Goal: Task Accomplishment & Management: Manage account settings

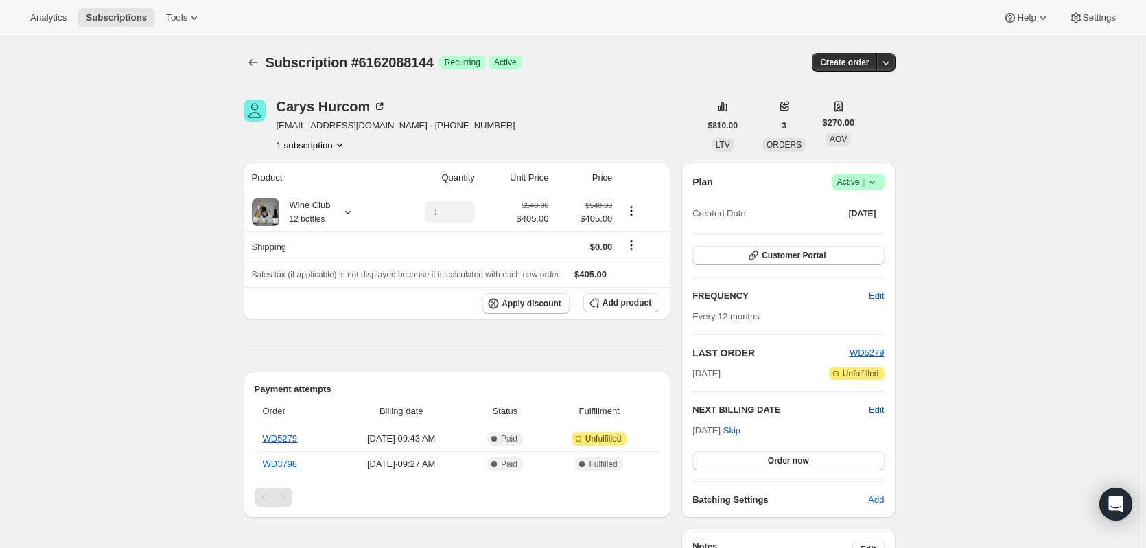
click at [40, 27] on div "Analytics Subscriptions Tools Help Settings" at bounding box center [573, 18] width 1146 height 36
click at [40, 19] on span "Analytics" at bounding box center [48, 17] width 36 height 11
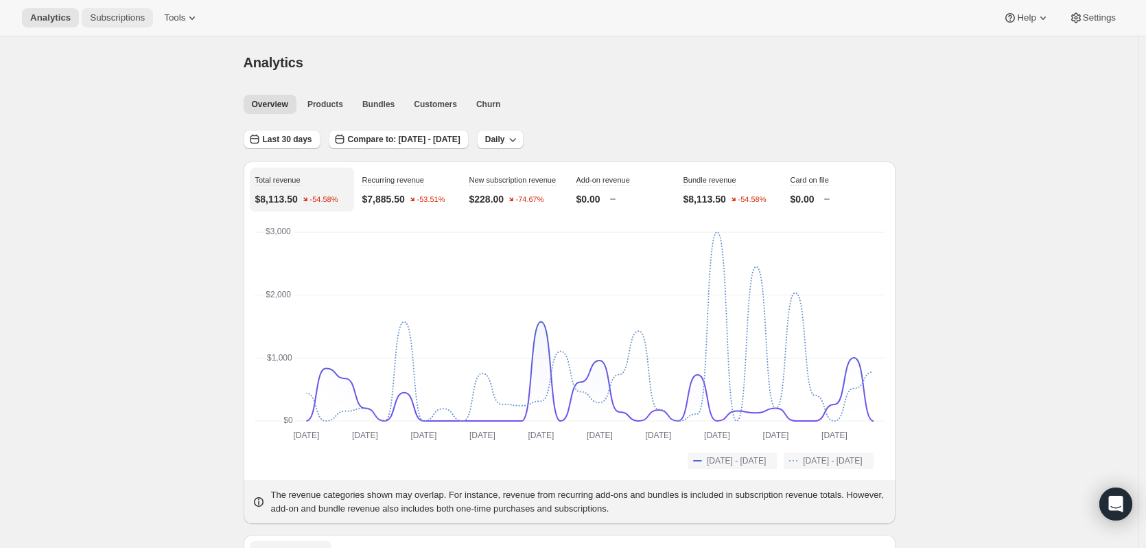
click at [110, 8] on button "Subscriptions" at bounding box center [117, 17] width 71 height 19
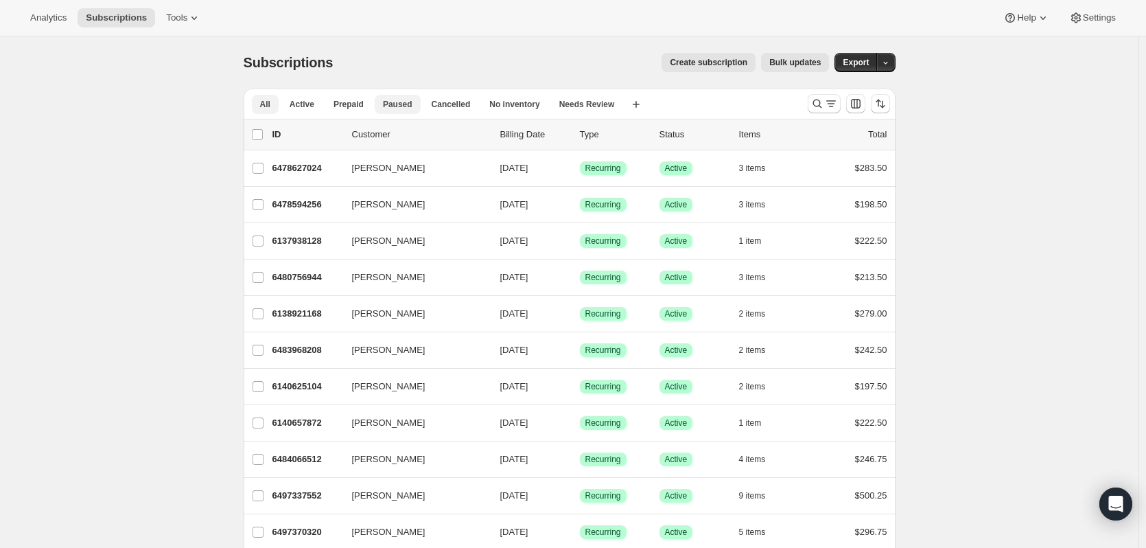
click at [397, 105] on span "Paused" at bounding box center [398, 104] width 30 height 11
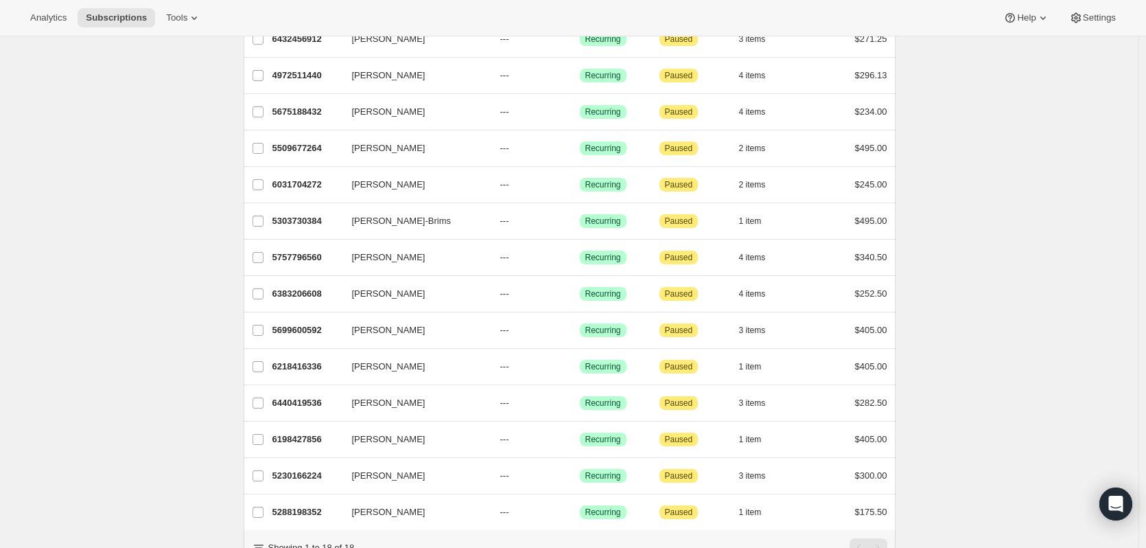
scroll to position [343, 0]
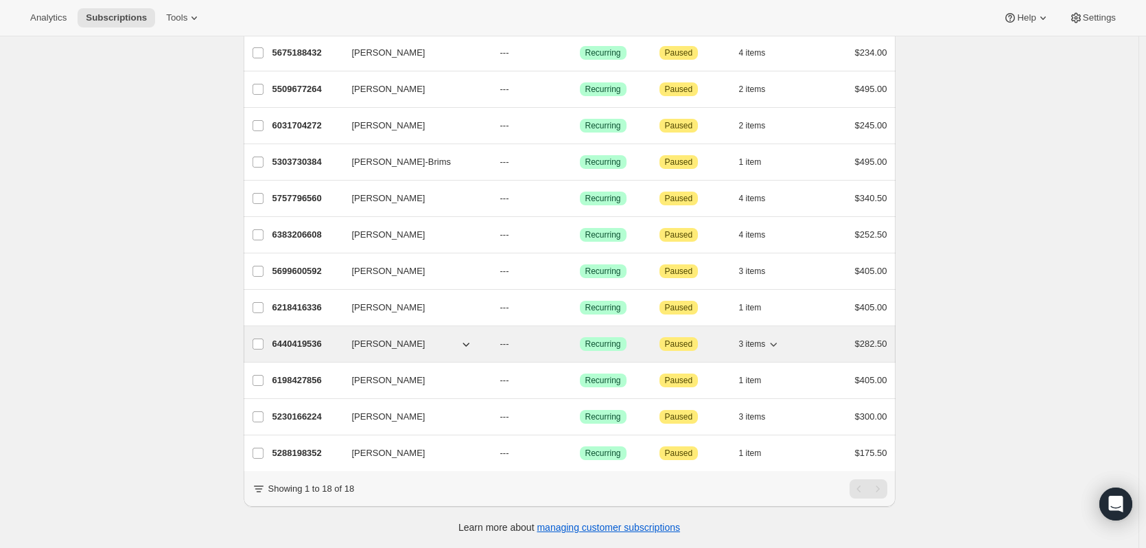
click at [296, 337] on p "6440419536" at bounding box center [306, 344] width 69 height 14
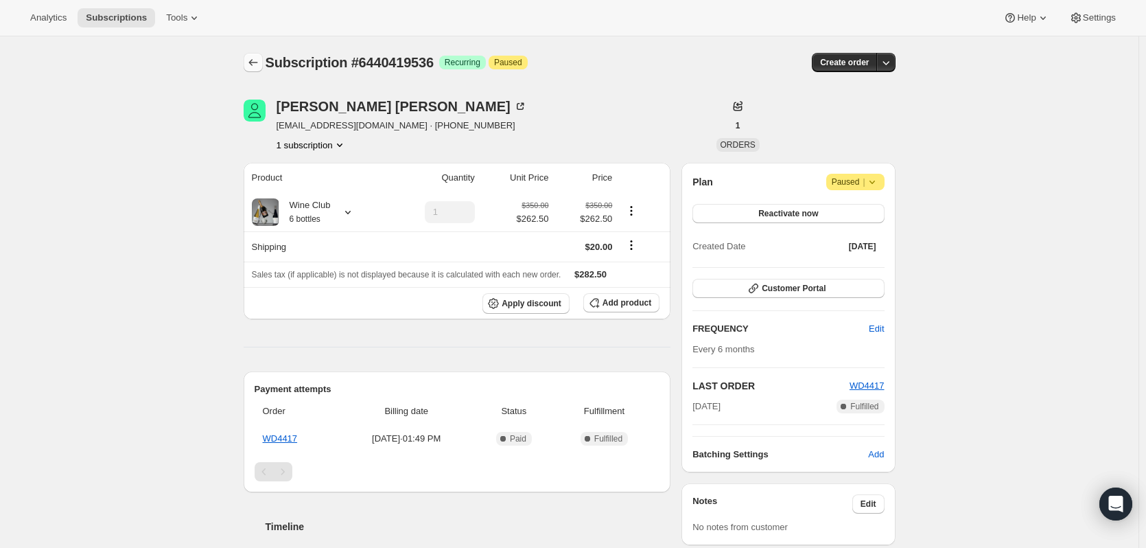
click at [260, 65] on icon "Subscriptions" at bounding box center [253, 63] width 14 height 14
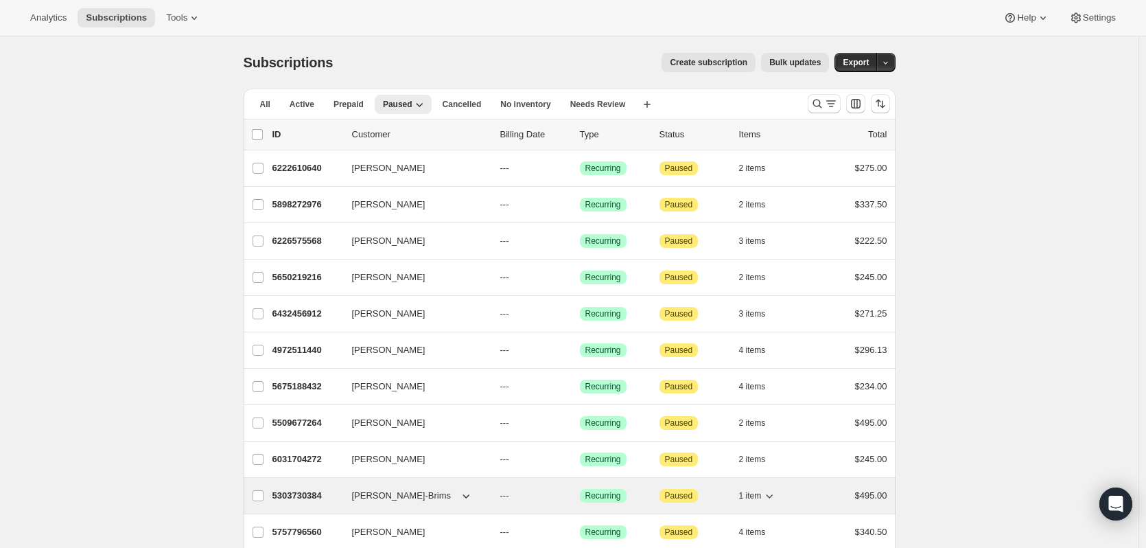
click at [296, 497] on p "5303730384" at bounding box center [306, 496] width 69 height 14
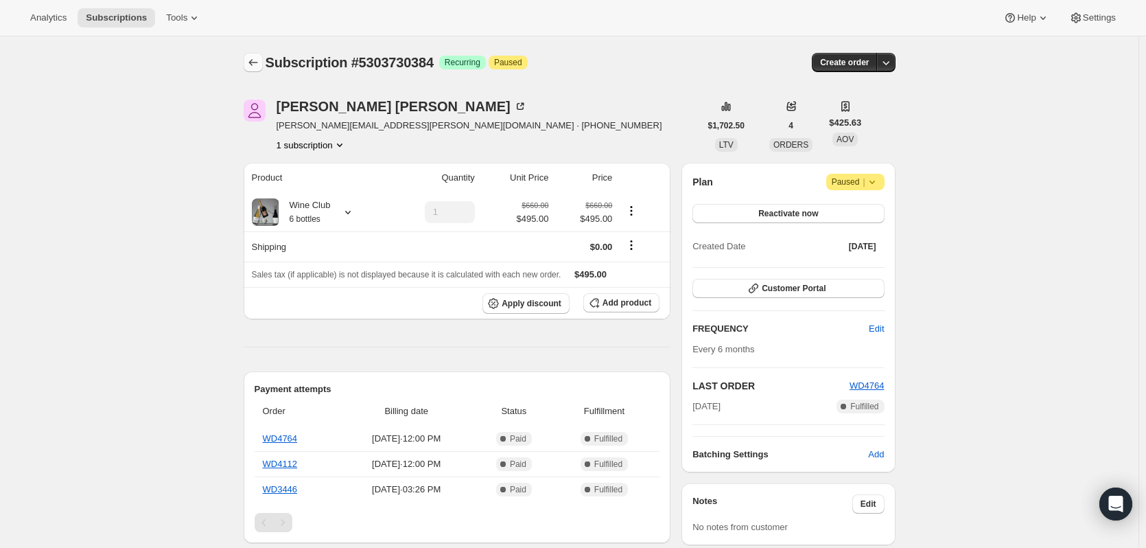
click at [254, 60] on icon "Subscriptions" at bounding box center [253, 63] width 14 height 14
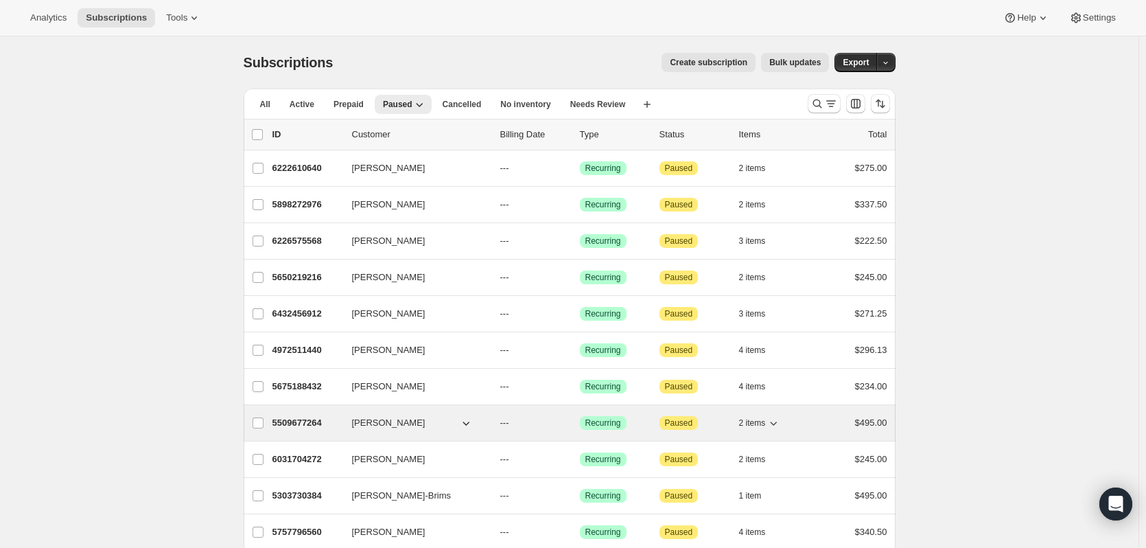
click at [291, 421] on p "5509677264" at bounding box center [306, 423] width 69 height 14
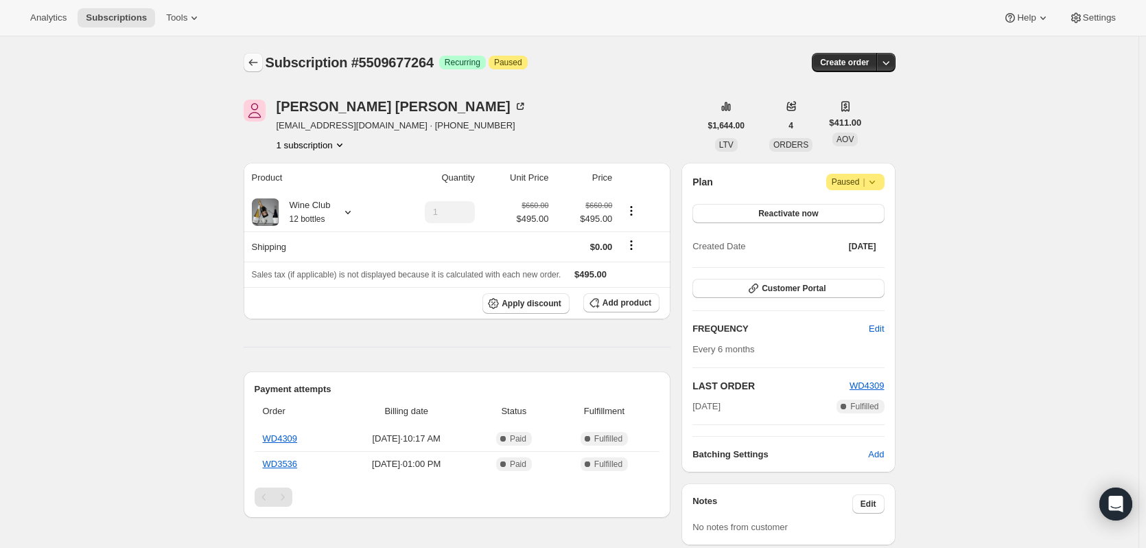
click at [248, 65] on button "Subscriptions" at bounding box center [253, 62] width 19 height 19
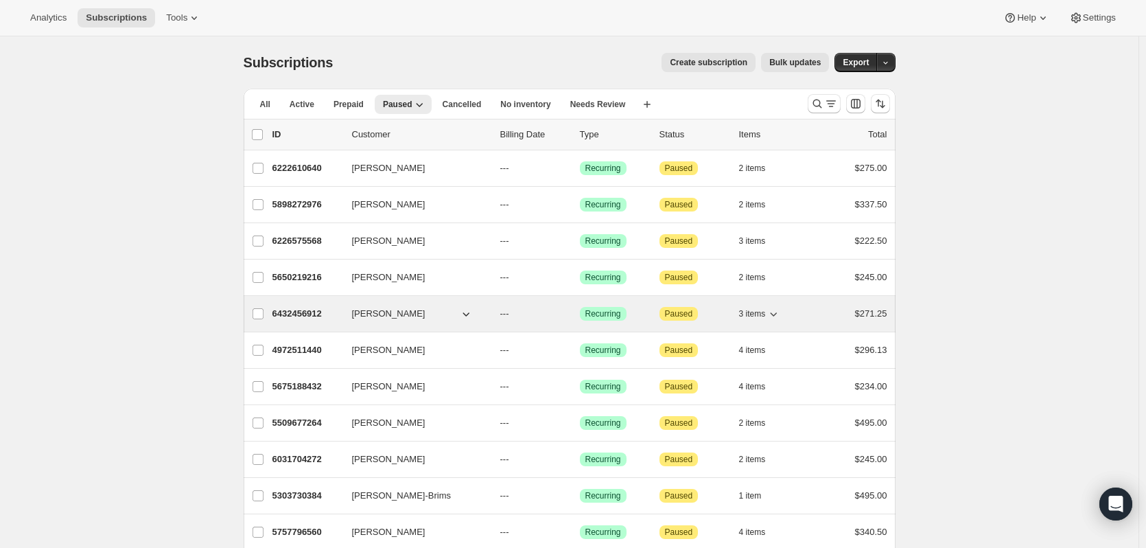
click at [298, 314] on p "6432456912" at bounding box center [306, 314] width 69 height 14
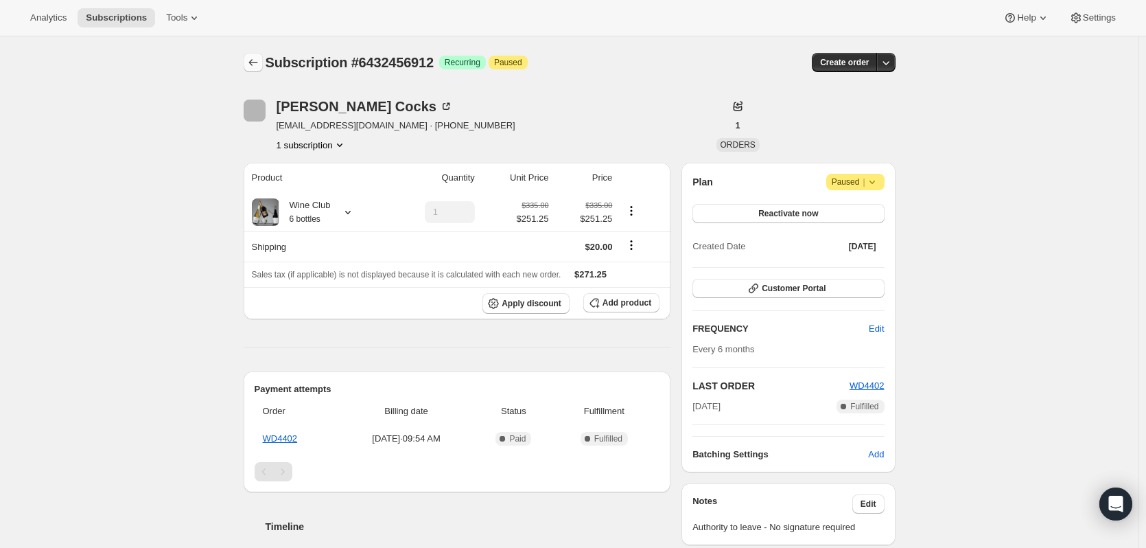
click at [253, 65] on icon "Subscriptions" at bounding box center [253, 63] width 14 height 14
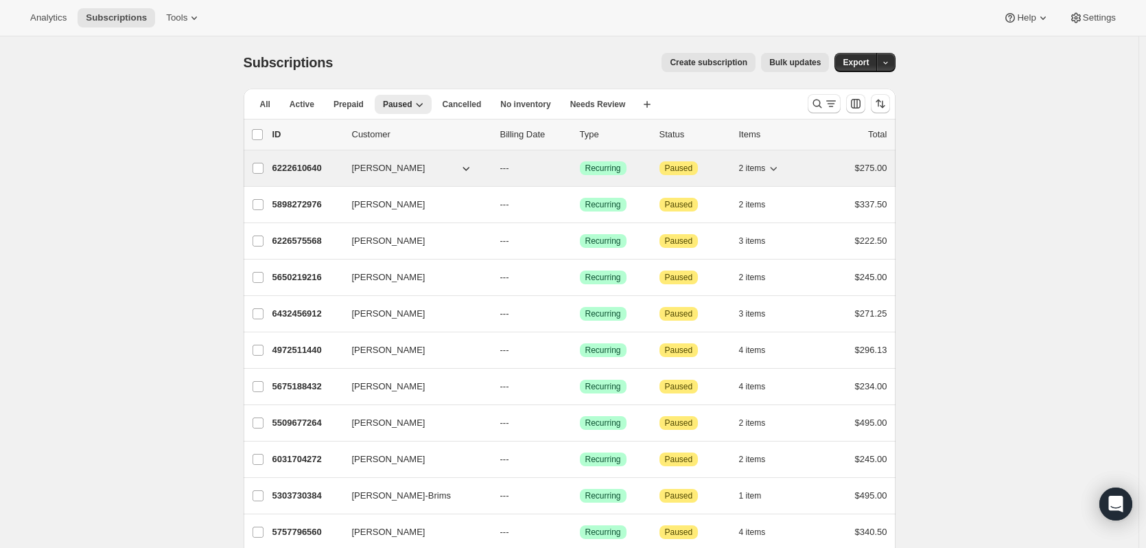
click at [306, 166] on p "6222610640" at bounding box center [306, 168] width 69 height 14
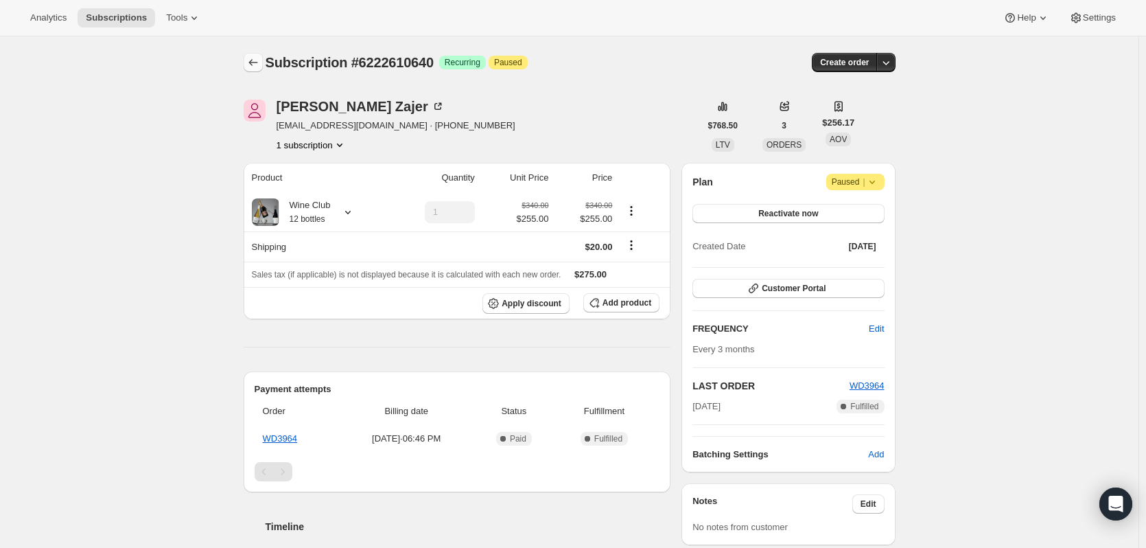
click at [259, 60] on icon "Subscriptions" at bounding box center [253, 63] width 14 height 14
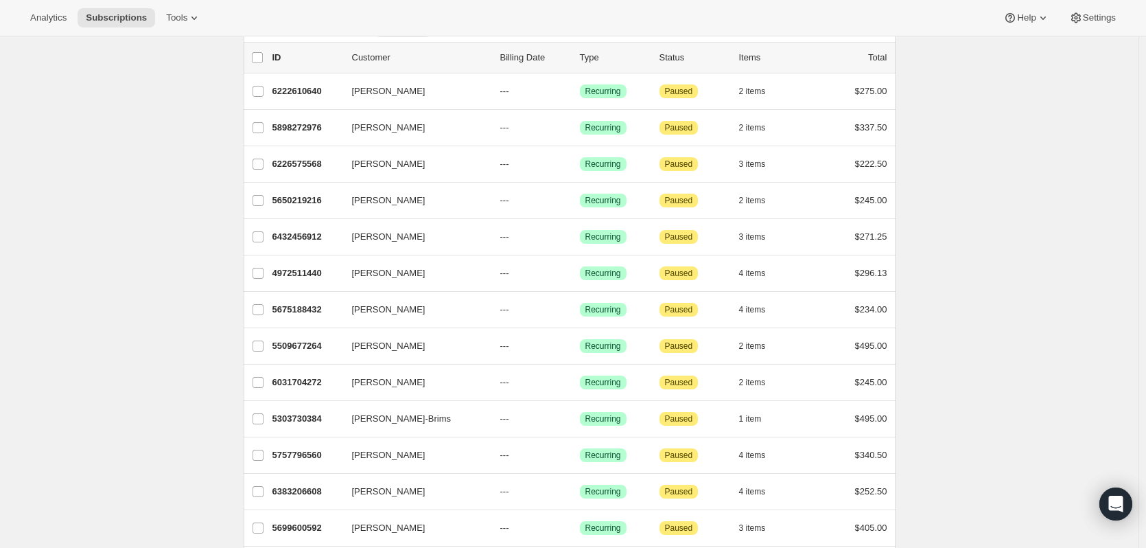
scroll to position [206, 0]
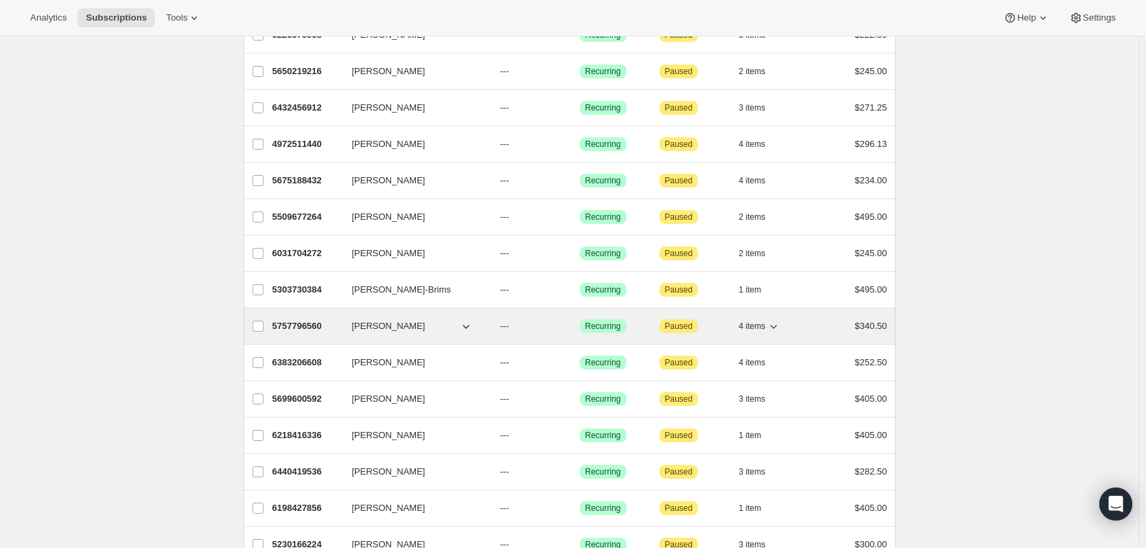
click at [303, 327] on p "5757796560" at bounding box center [306, 326] width 69 height 14
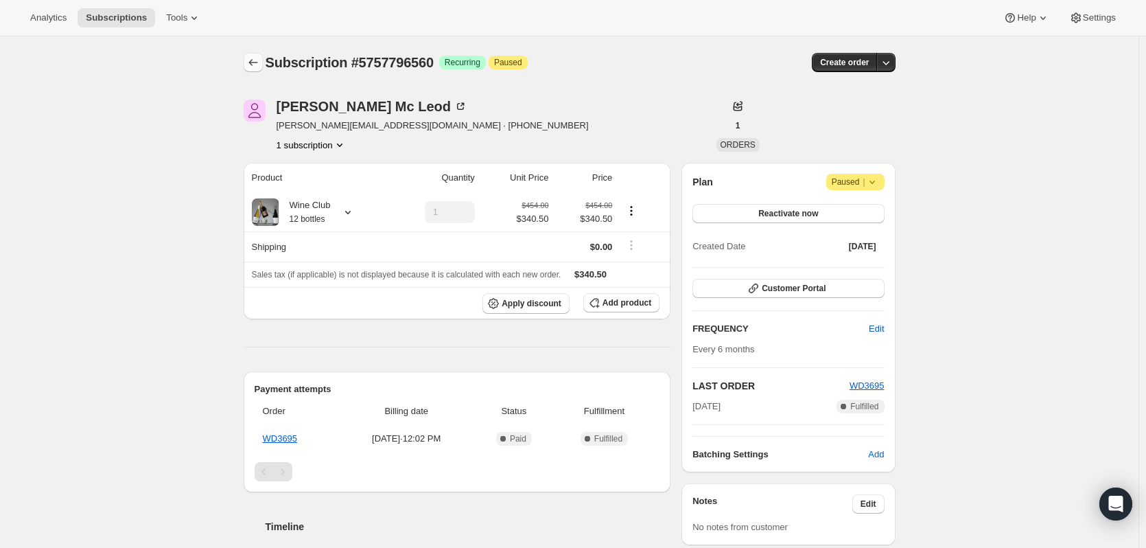
click at [263, 58] on button "Subscriptions" at bounding box center [253, 62] width 19 height 19
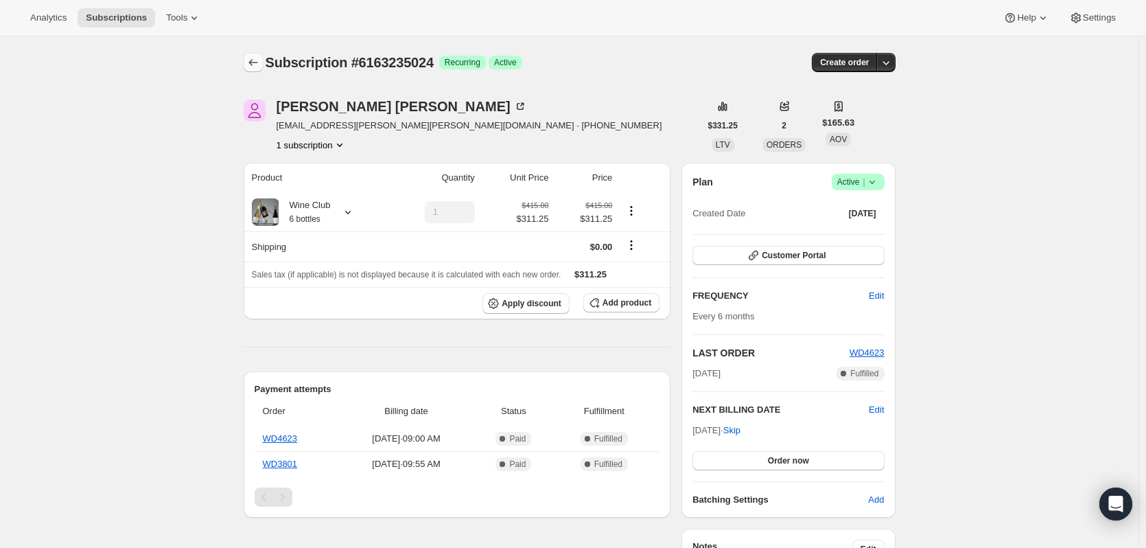
click at [259, 64] on icon "Subscriptions" at bounding box center [253, 63] width 14 height 14
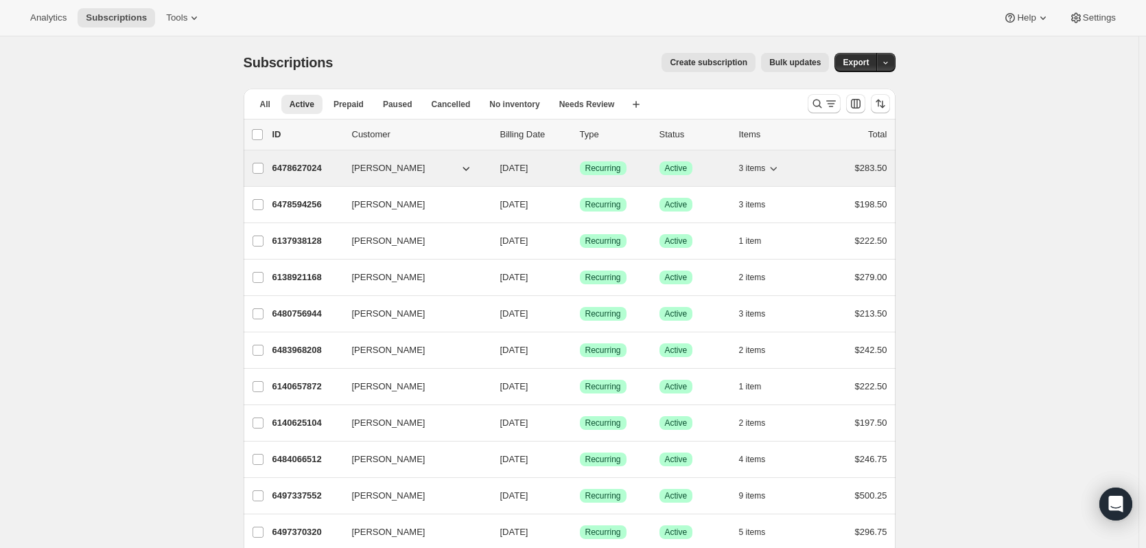
click at [778, 170] on icon "button" at bounding box center [774, 169] width 7 height 4
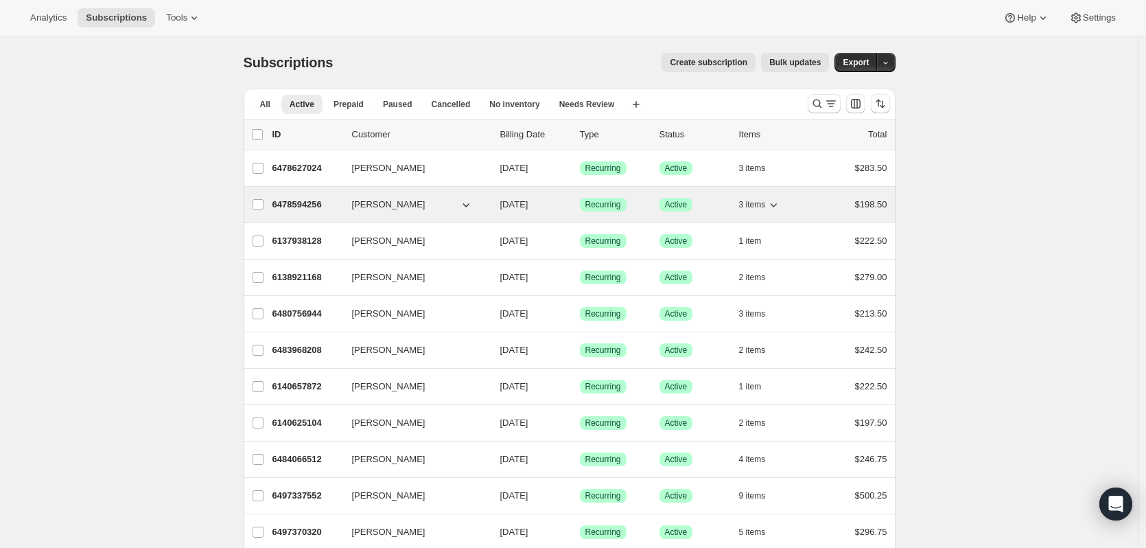
click at [778, 203] on icon "button" at bounding box center [774, 205] width 14 height 14
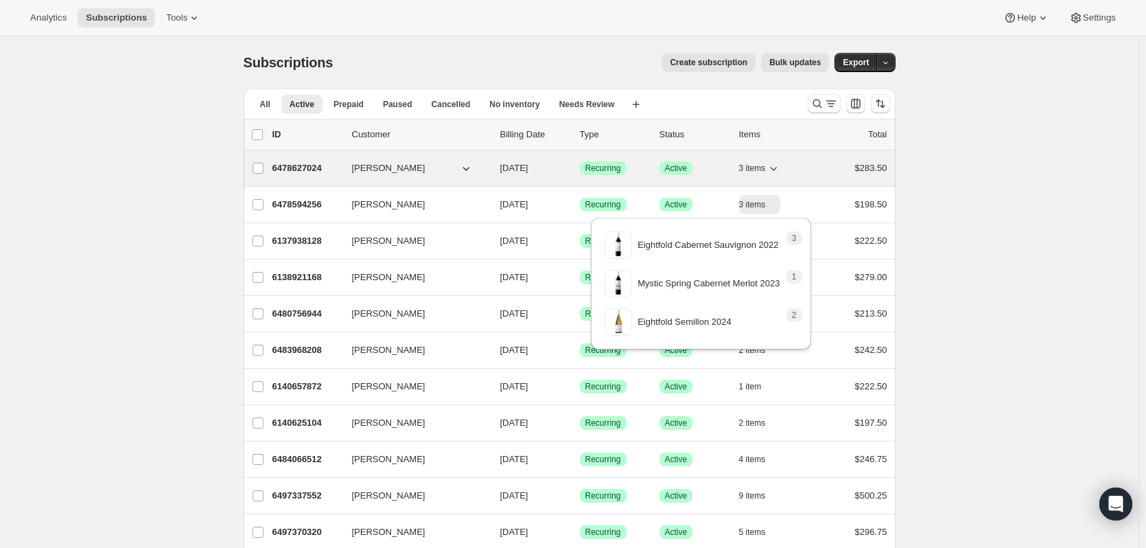
click at [780, 170] on icon "button" at bounding box center [774, 168] width 14 height 14
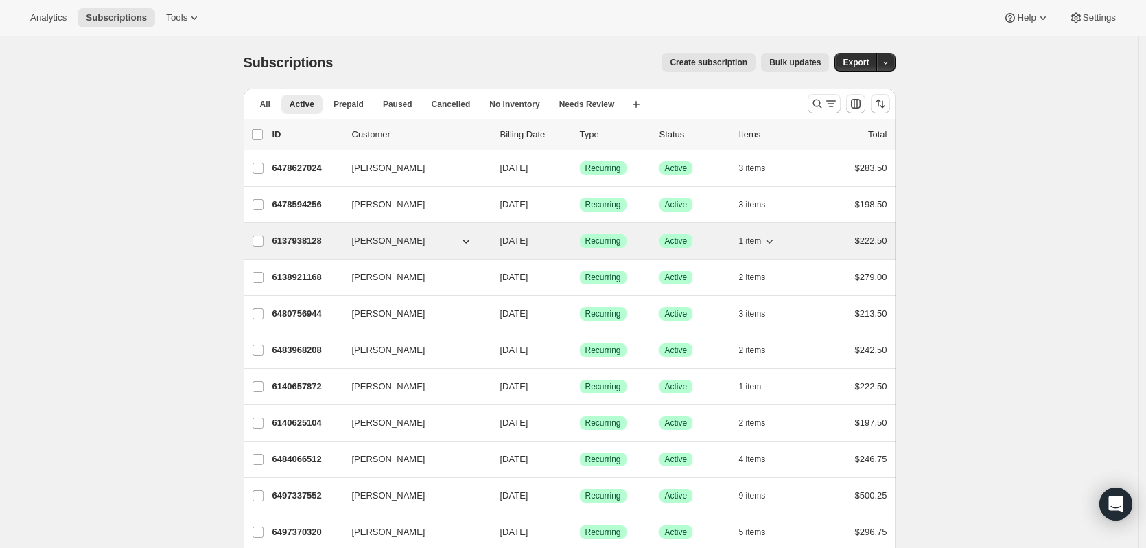
click at [774, 244] on icon "button" at bounding box center [770, 241] width 14 height 14
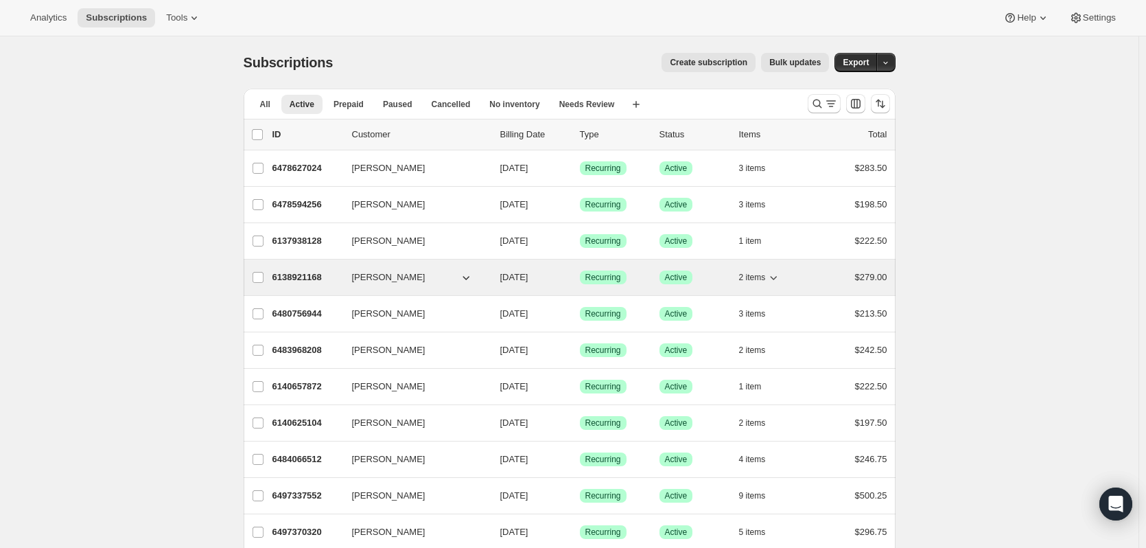
click at [777, 275] on icon "button" at bounding box center [774, 277] width 14 height 14
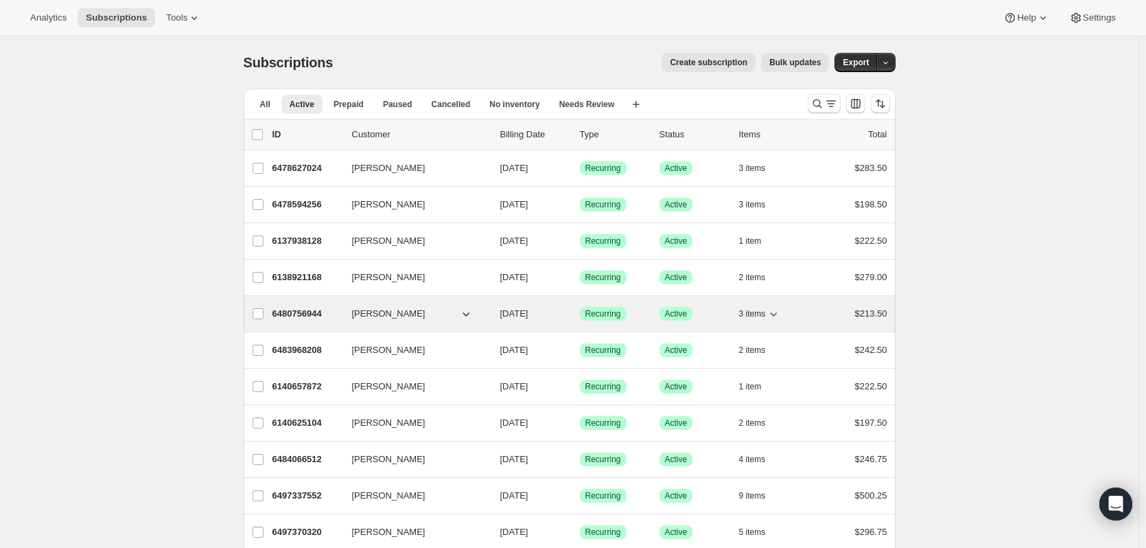
click at [778, 314] on icon "button" at bounding box center [774, 314] width 14 height 14
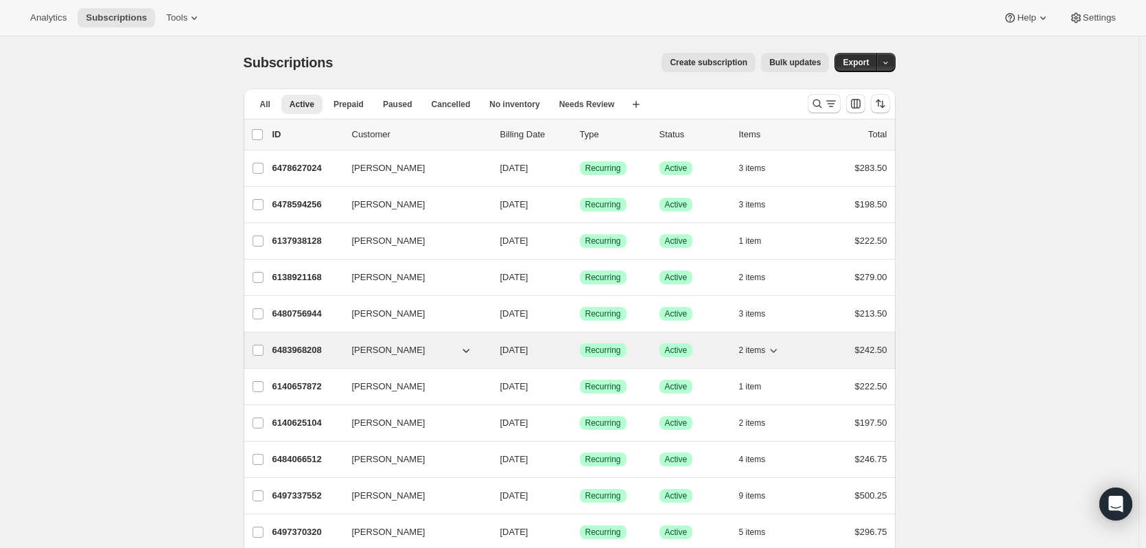
click at [778, 349] on icon "button" at bounding box center [774, 350] width 14 height 14
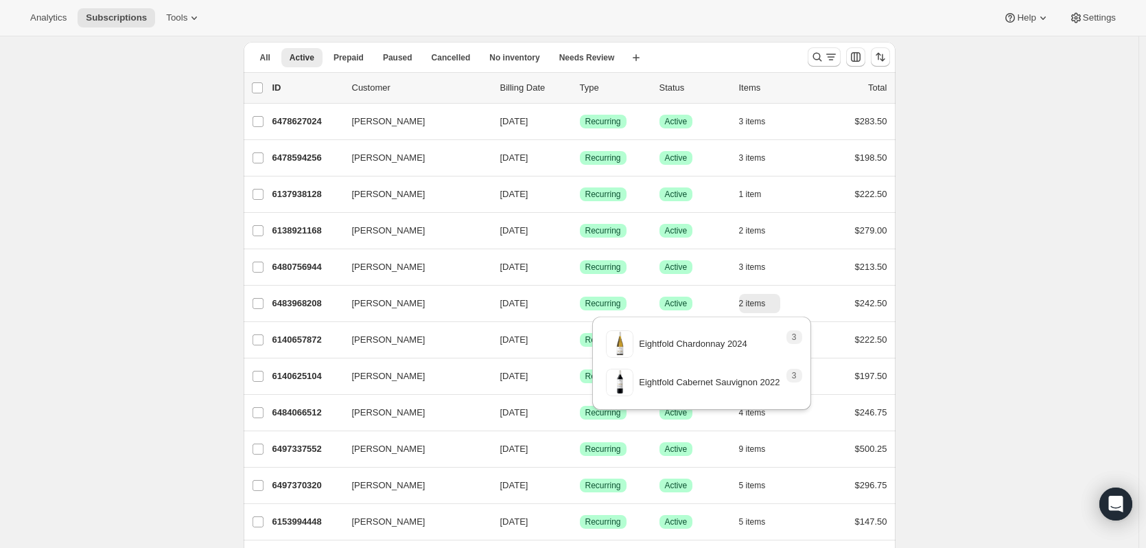
scroll to position [69, 0]
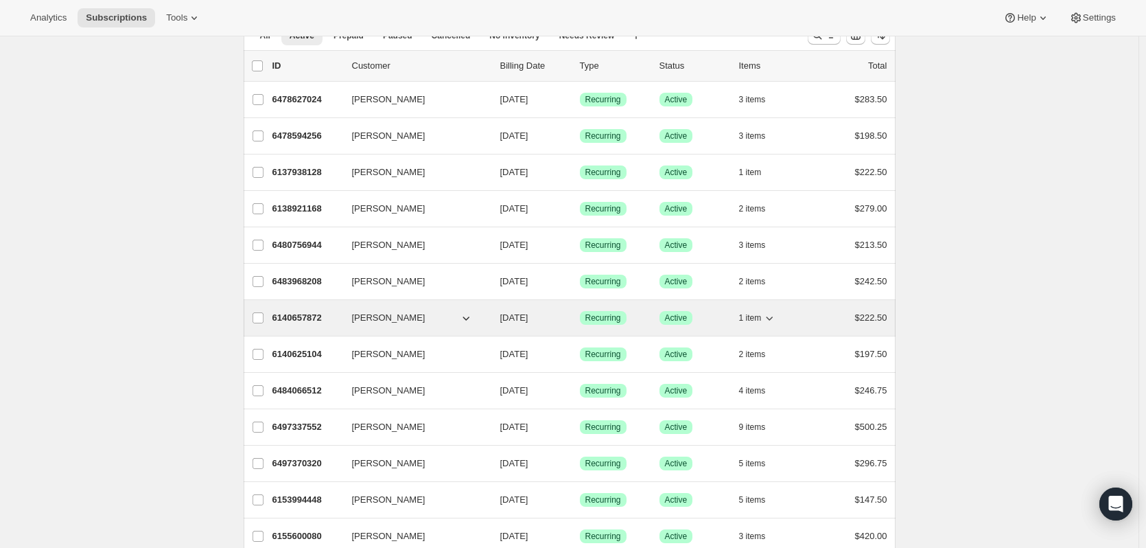
click at [773, 318] on icon "button" at bounding box center [770, 318] width 14 height 14
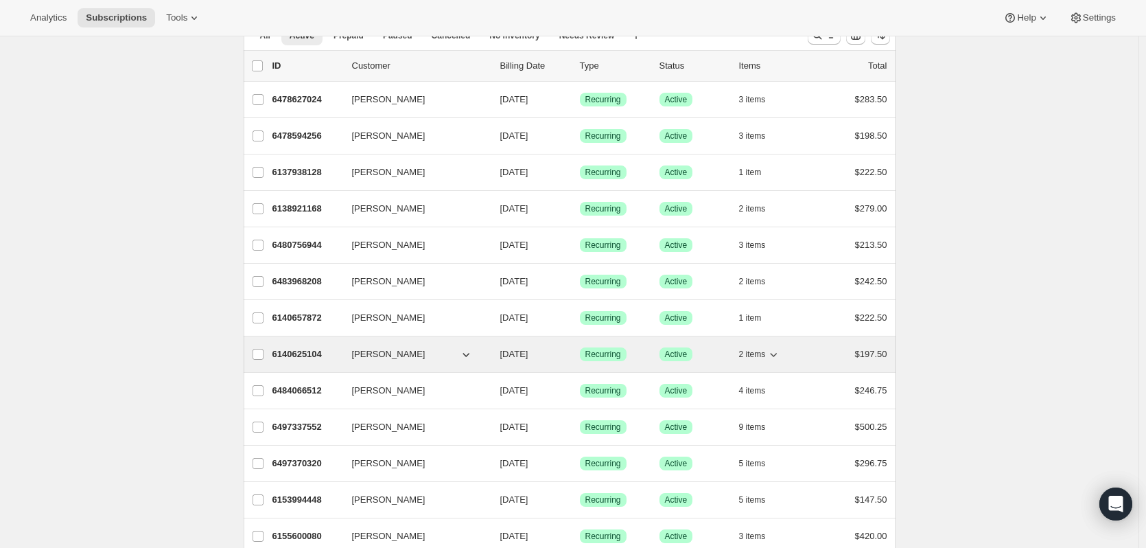
click at [777, 351] on icon "button" at bounding box center [774, 354] width 14 height 14
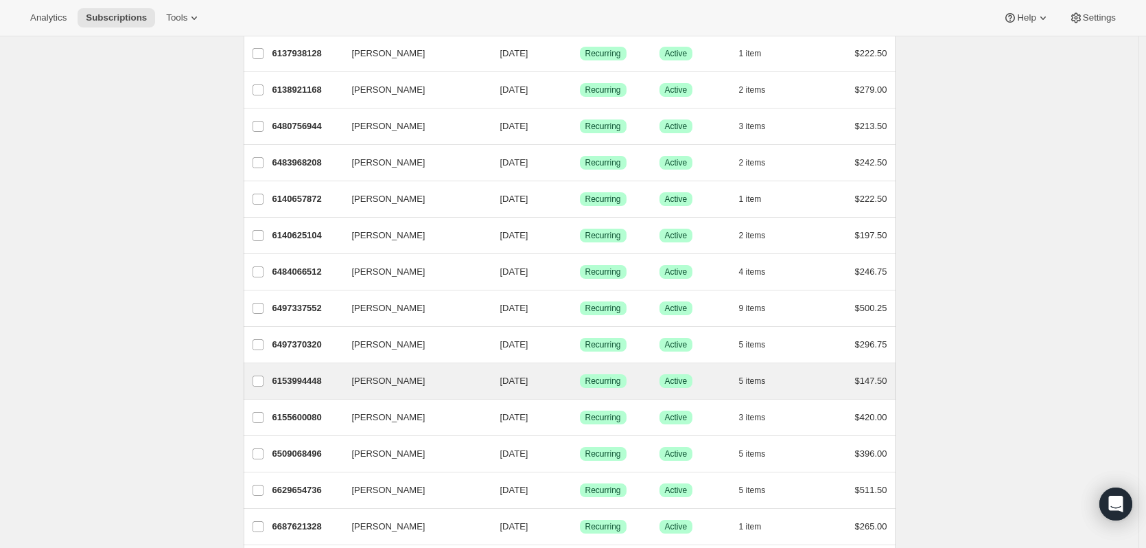
scroll to position [206, 0]
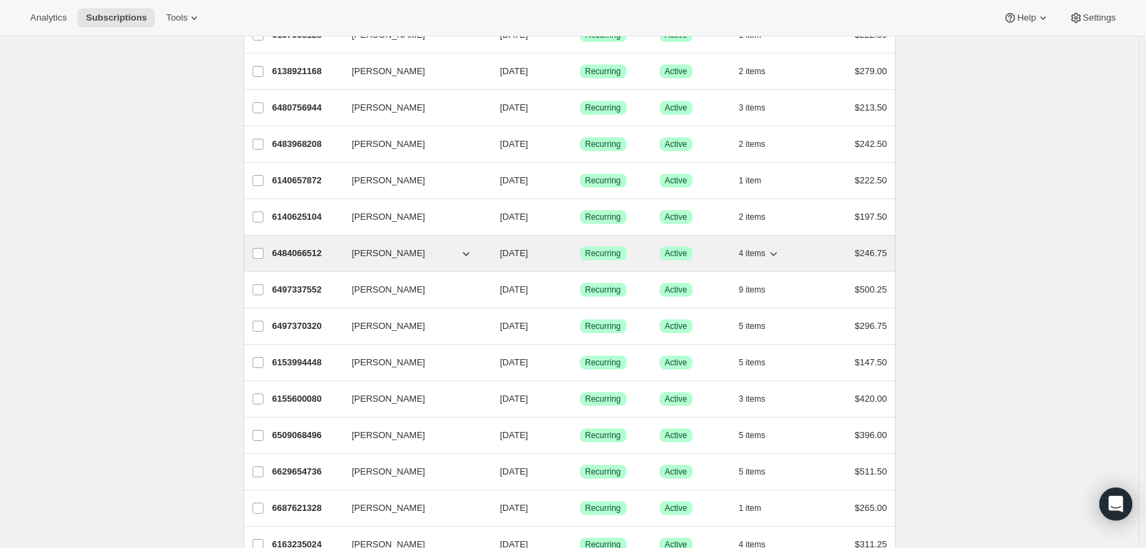
click at [778, 253] on icon "button" at bounding box center [774, 253] width 14 height 14
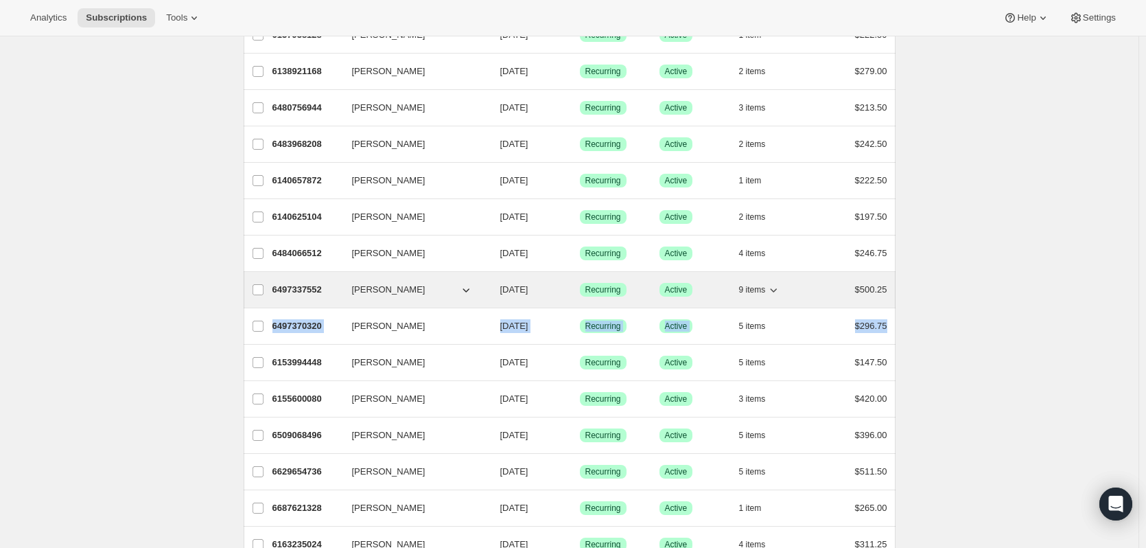
click at [779, 291] on icon "button" at bounding box center [774, 290] width 14 height 14
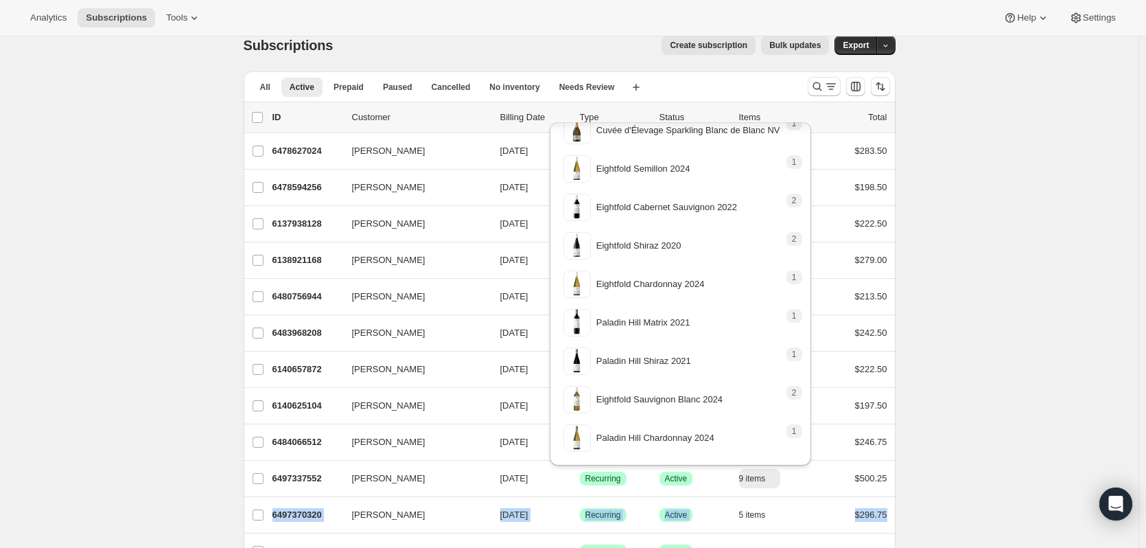
scroll to position [69, 0]
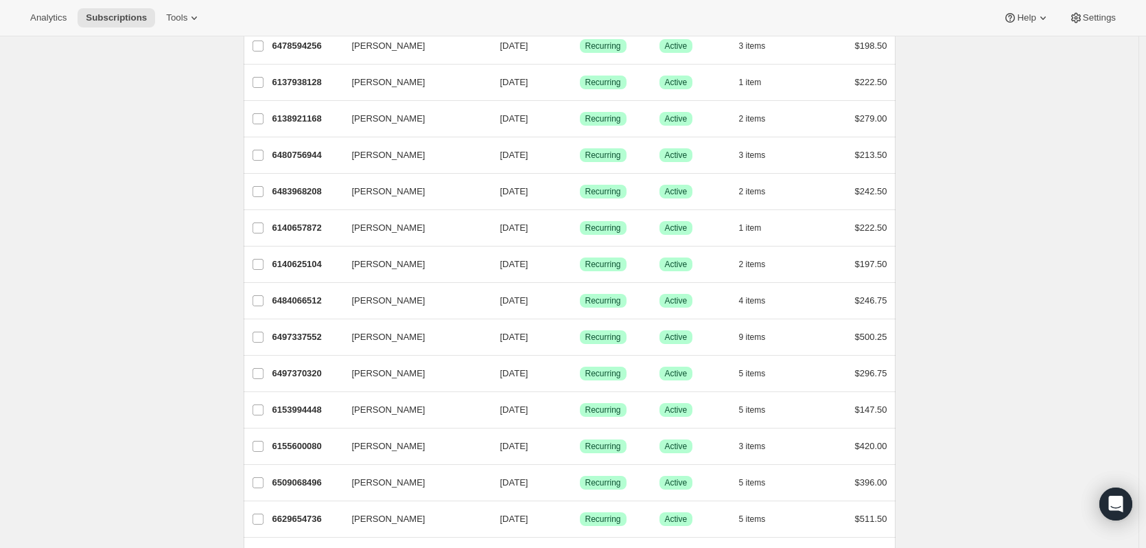
scroll to position [206, 0]
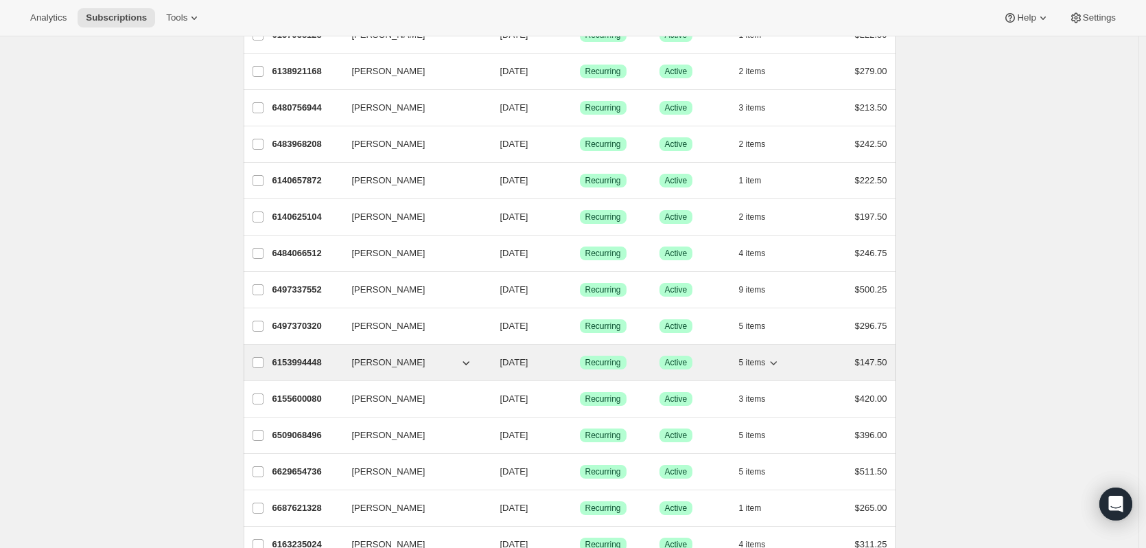
click at [776, 364] on icon "button" at bounding box center [774, 363] width 7 height 4
